Goal: Task Accomplishment & Management: Use online tool/utility

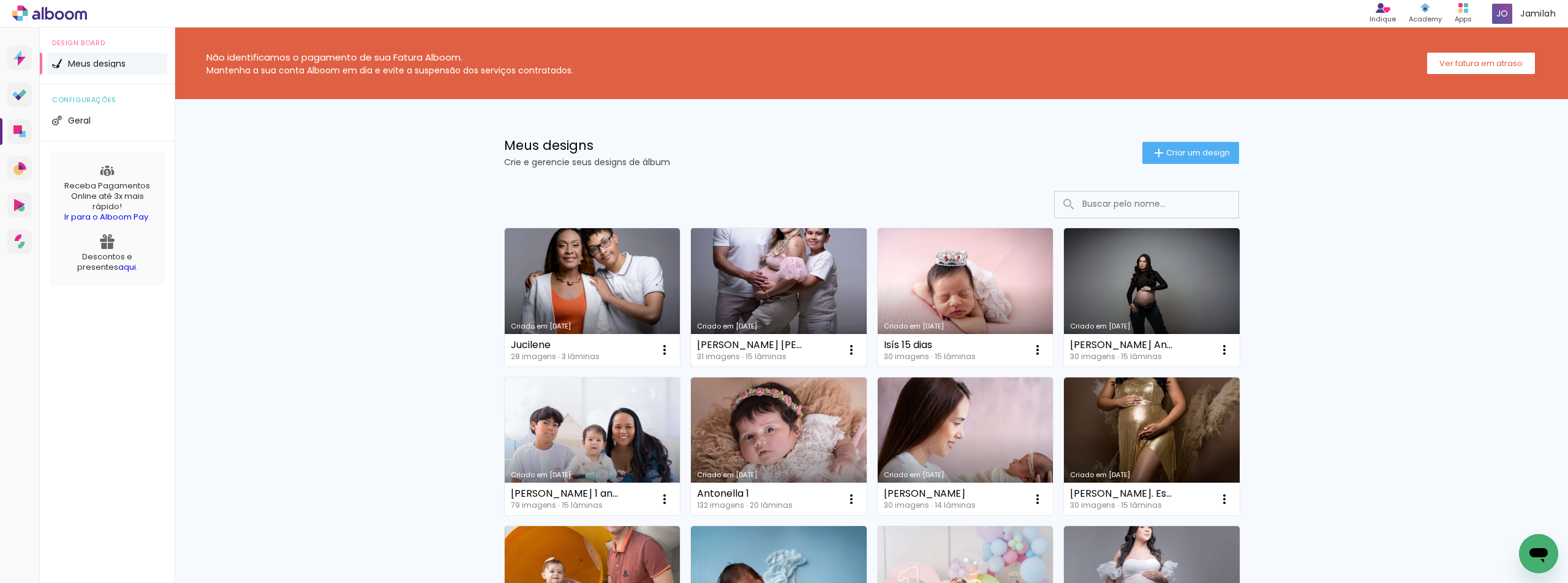
click at [770, 292] on link "Criado em [DATE]" at bounding box center [778, 297] width 176 height 138
